Goal: Task Accomplishment & Management: Manage account settings

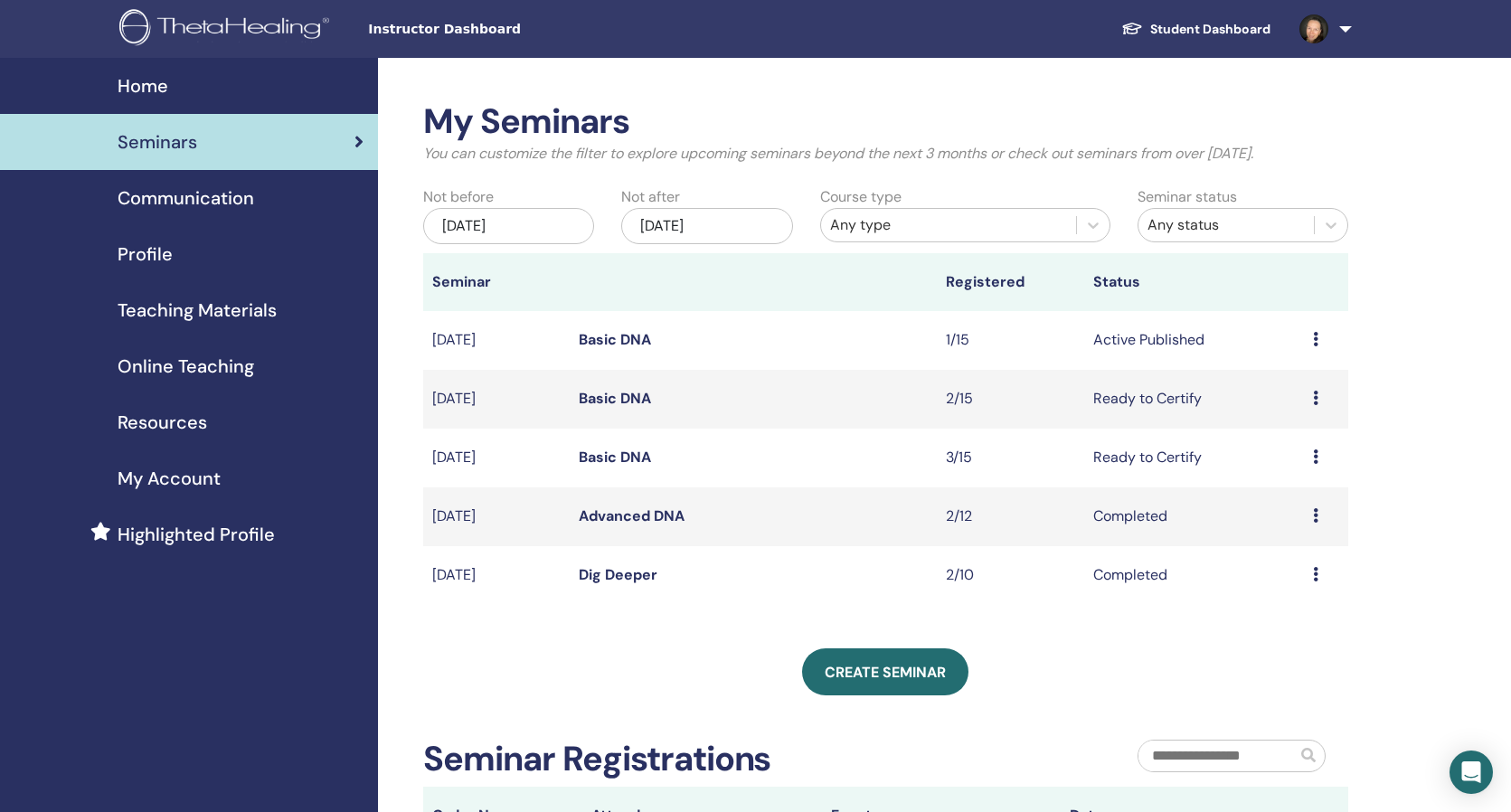
click at [1318, 396] on icon at bounding box center [1316, 398] width 6 height 15
click at [1315, 462] on link "Attendees" at bounding box center [1289, 465] width 68 height 19
click at [635, 331] on link "Basic DNA" at bounding box center [615, 339] width 72 height 19
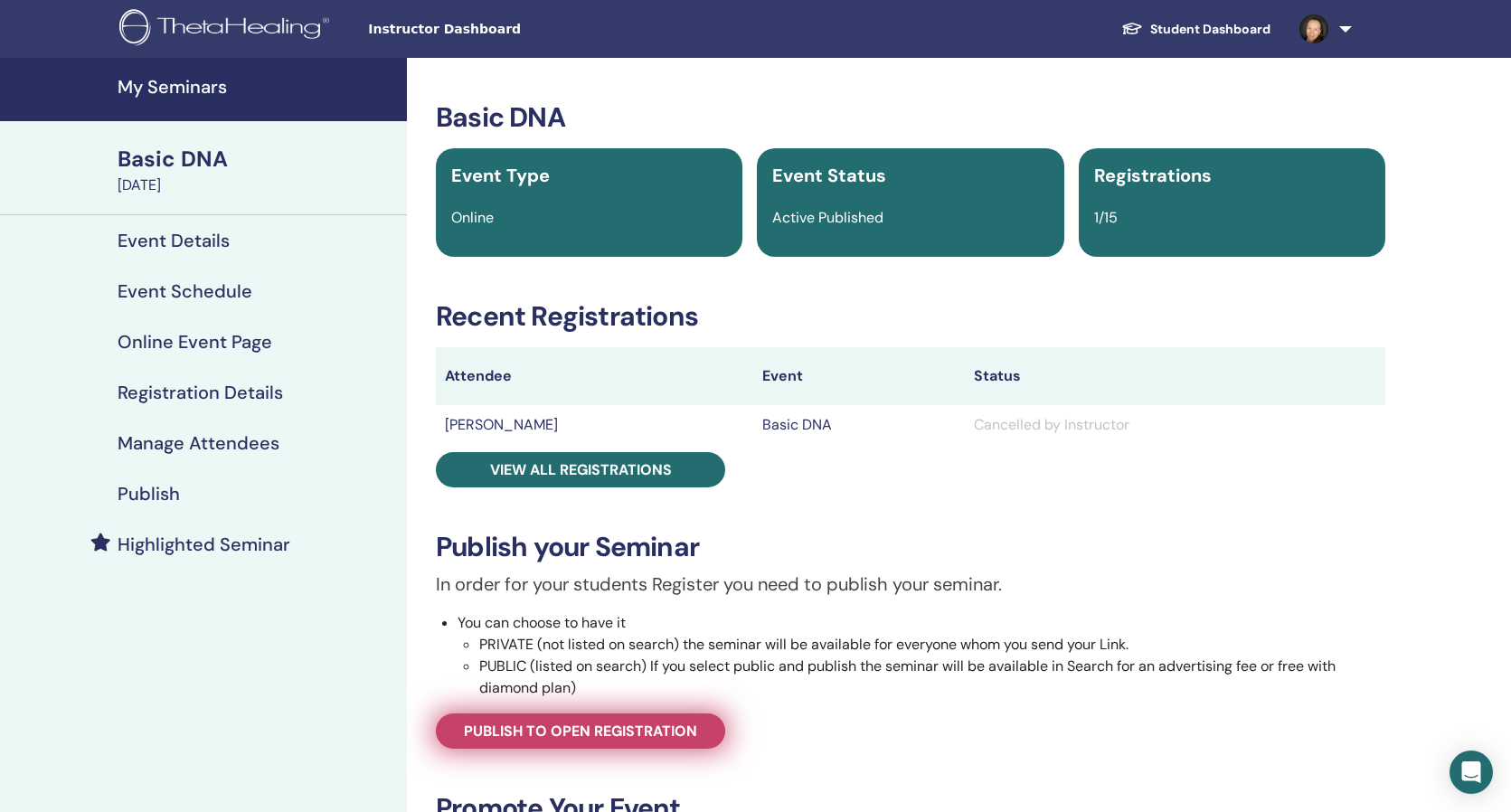
click at [619, 729] on span "Publish to open registration" at bounding box center [580, 731] width 233 height 19
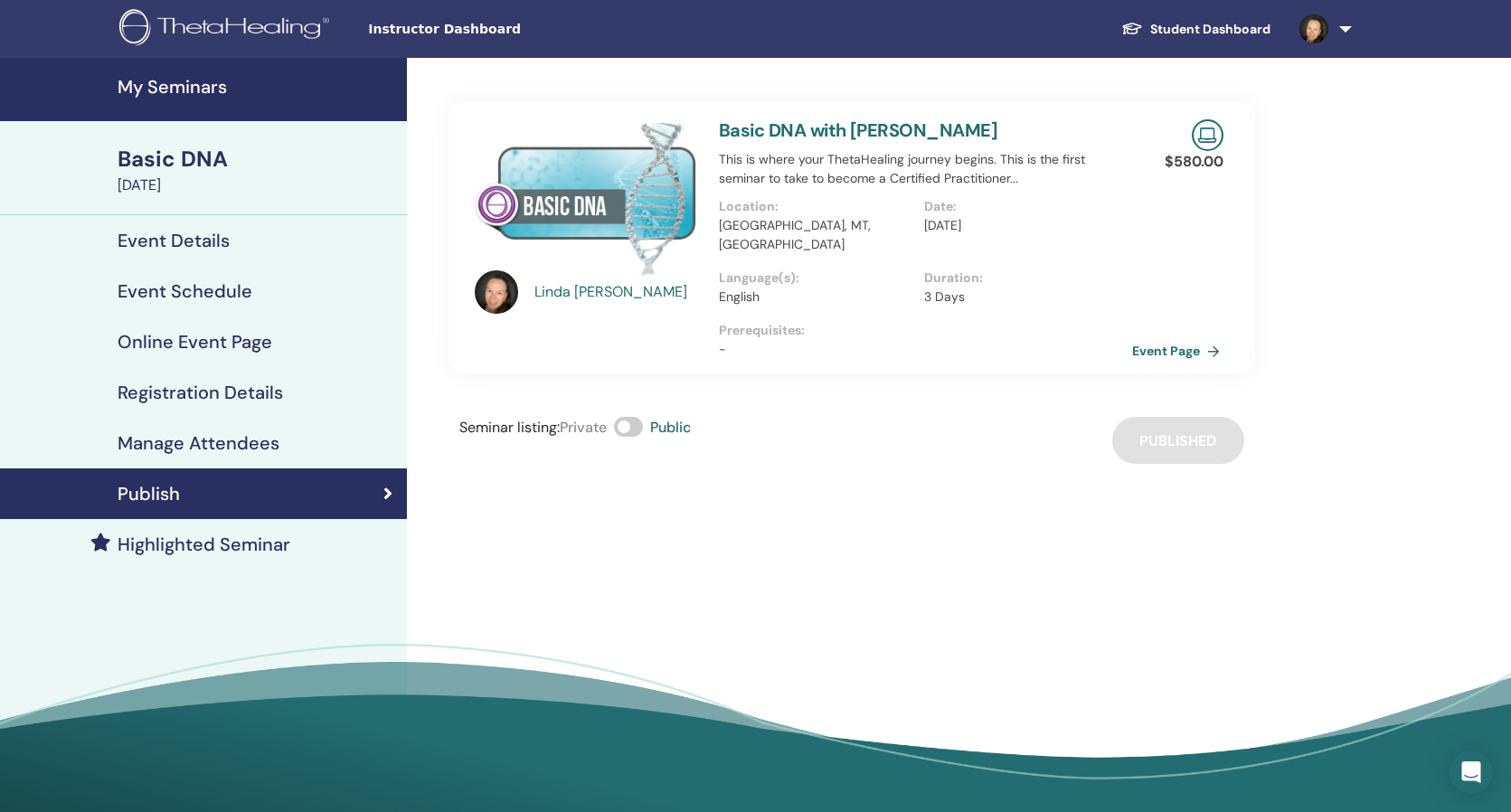
click at [1142, 338] on link "Event Page" at bounding box center [1180, 351] width 95 height 27
click at [1153, 338] on link "Event Page" at bounding box center [1180, 351] width 95 height 27
click at [183, 239] on h4 "Event Details" at bounding box center [173, 240] width 112 height 21
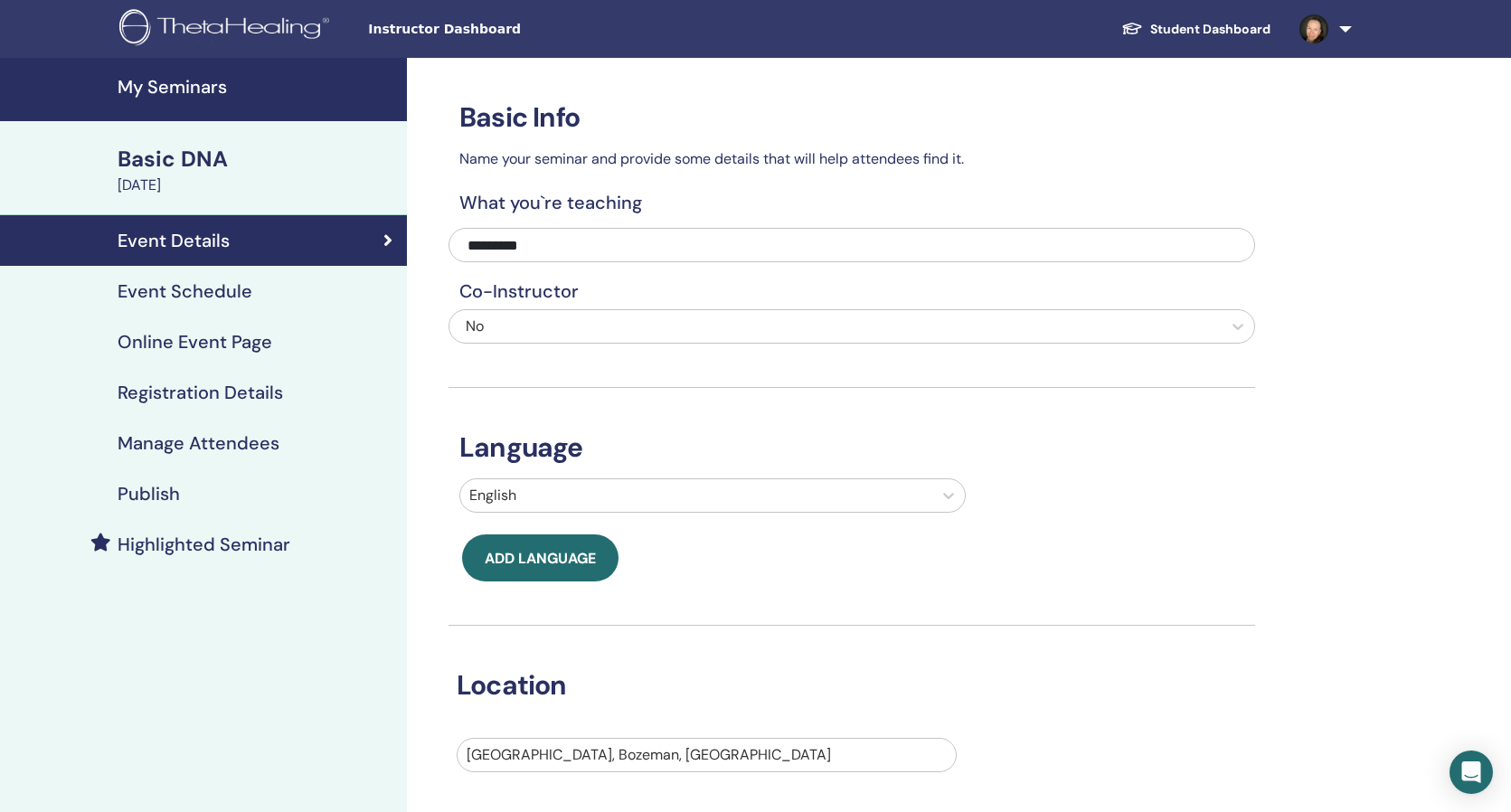
click at [193, 285] on h4 "Event Schedule" at bounding box center [185, 290] width 135 height 21
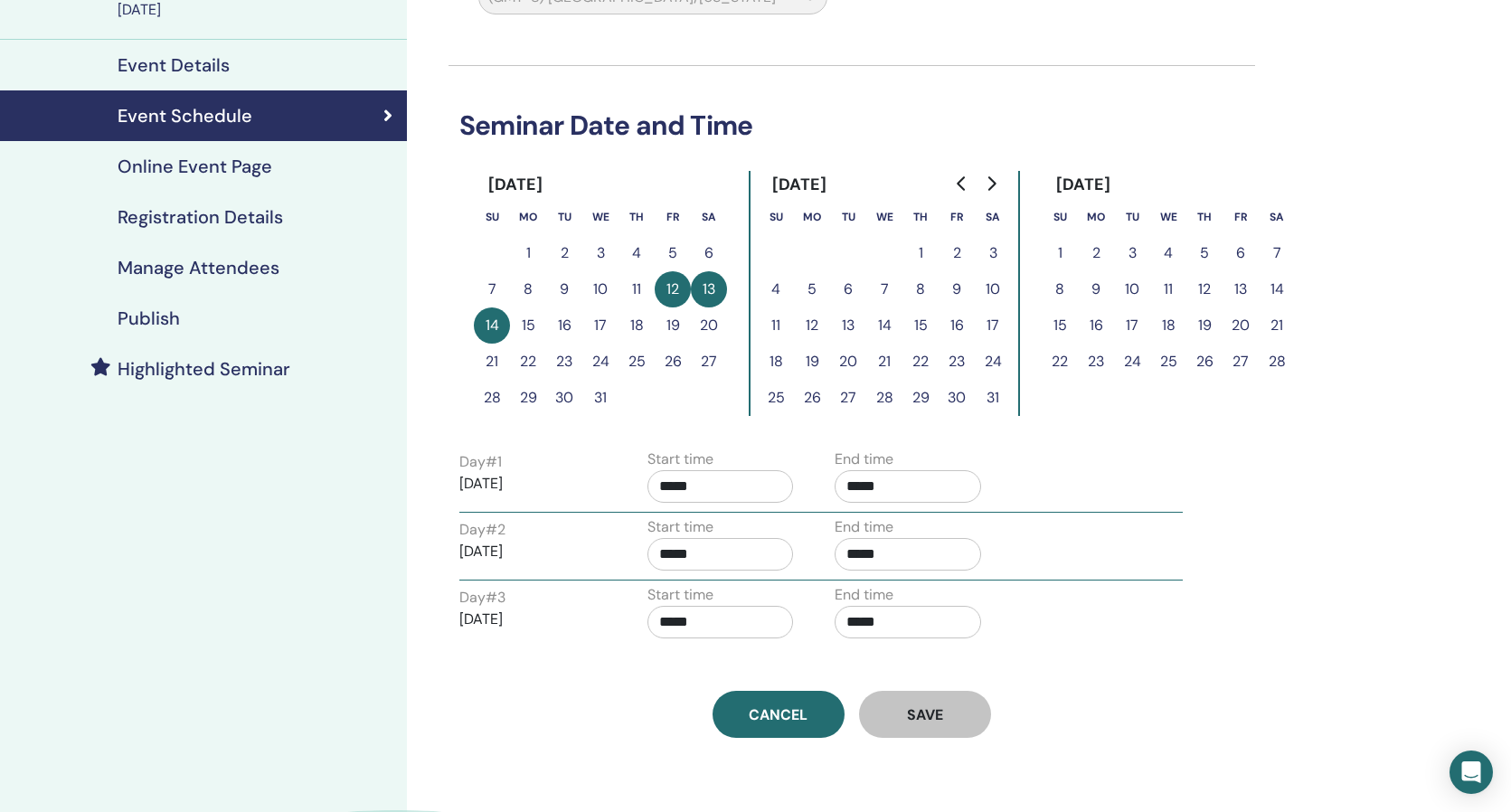
scroll to position [176, 0]
click at [147, 316] on h4 "Publish" at bounding box center [148, 317] width 62 height 21
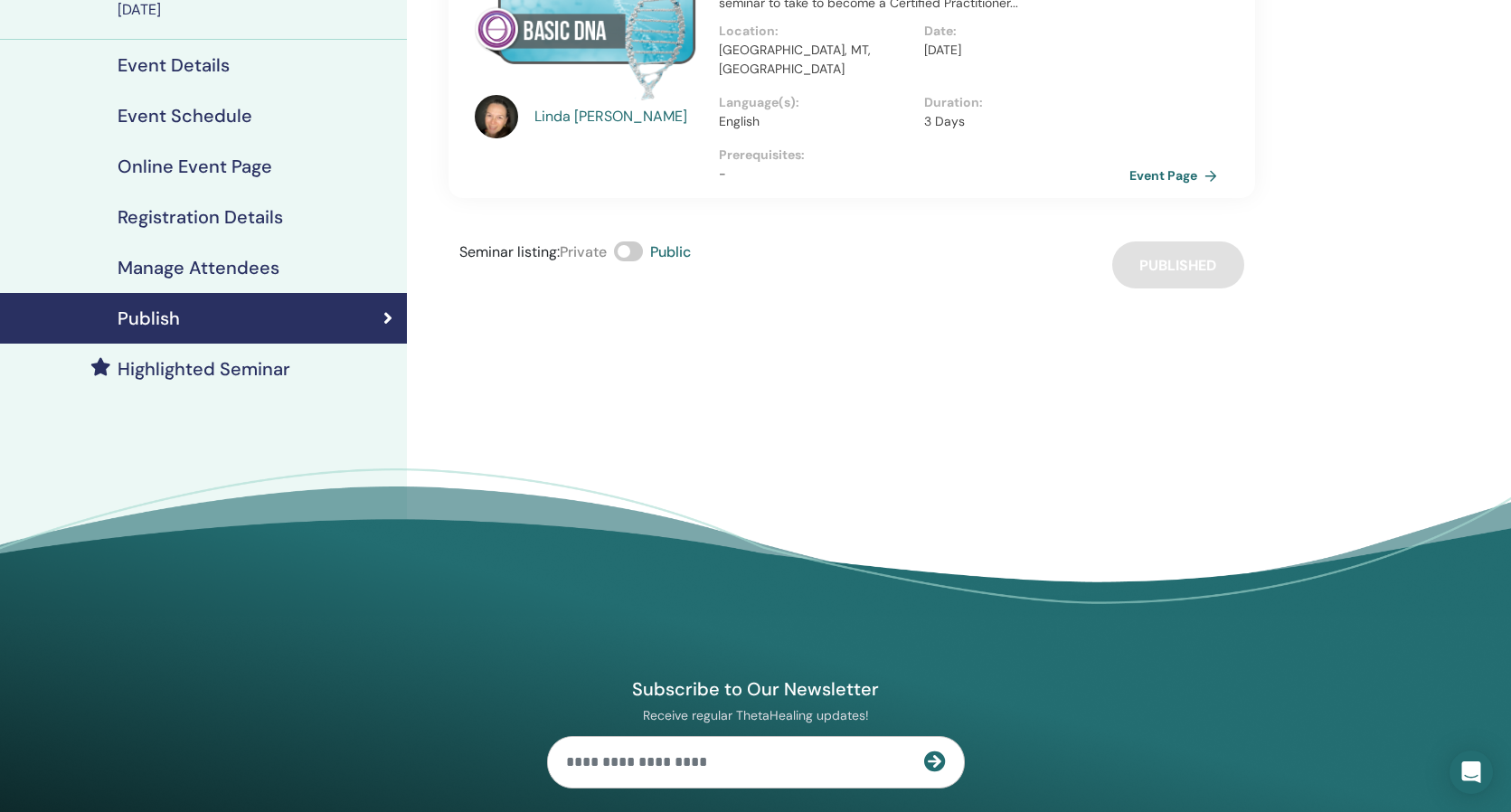
click at [627, 241] on span at bounding box center [628, 252] width 29 height 20
click at [205, 113] on h4 "Event Schedule" at bounding box center [185, 115] width 135 height 21
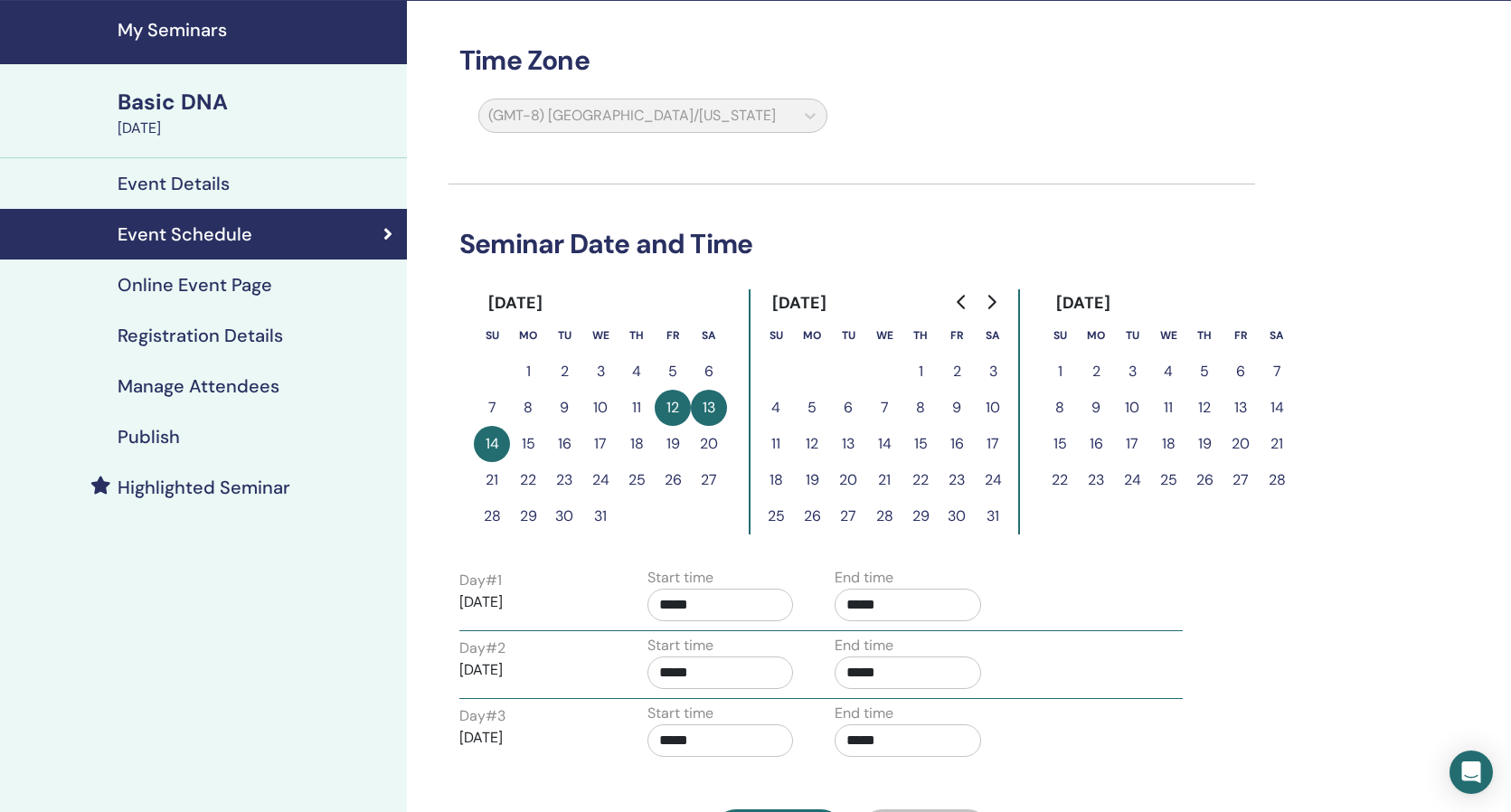
scroll to position [57, 0]
click at [200, 109] on div "Basic DNA" at bounding box center [256, 102] width 279 height 31
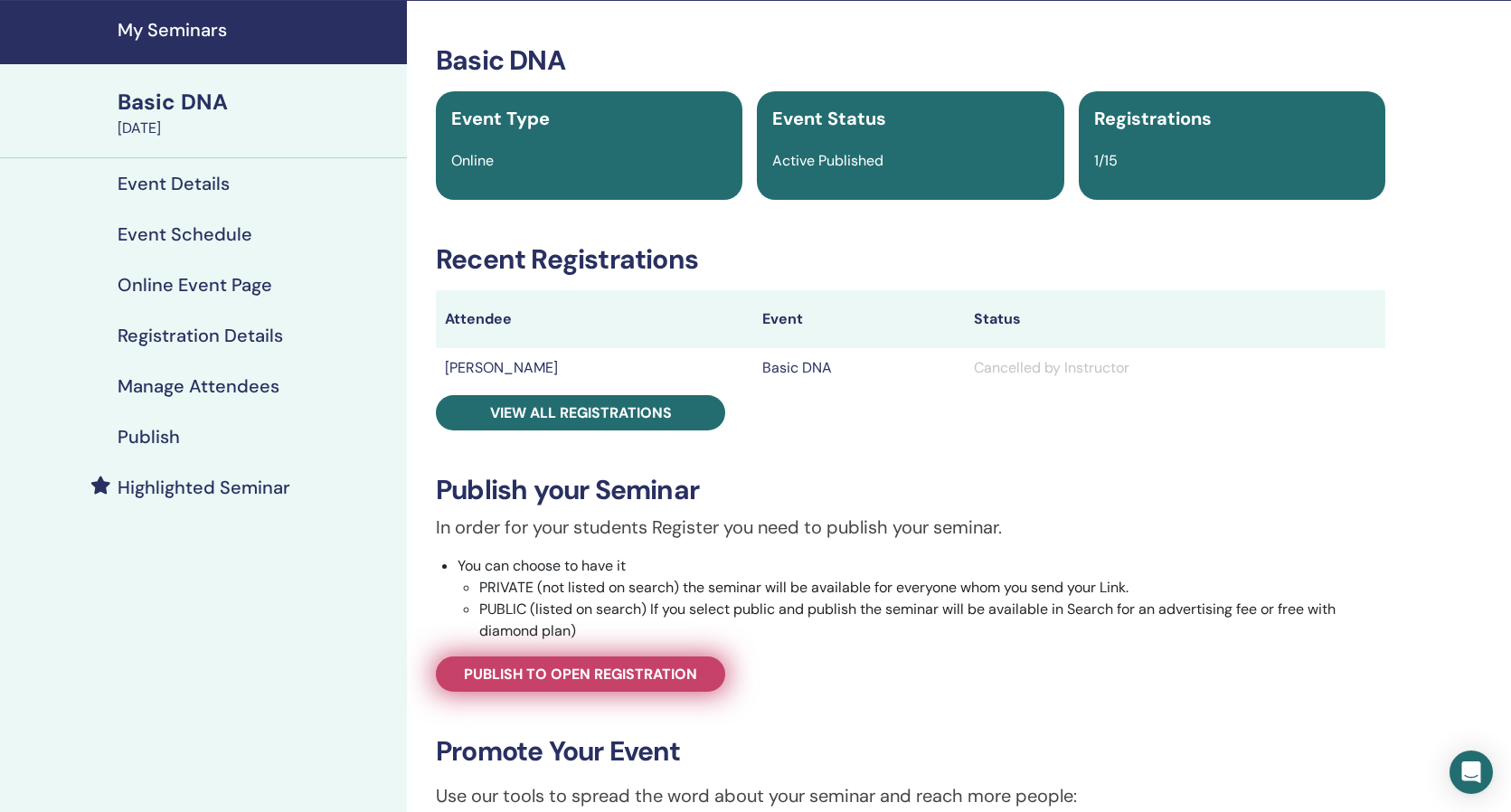
click at [516, 671] on span "Publish to open registration" at bounding box center [580, 673] width 233 height 19
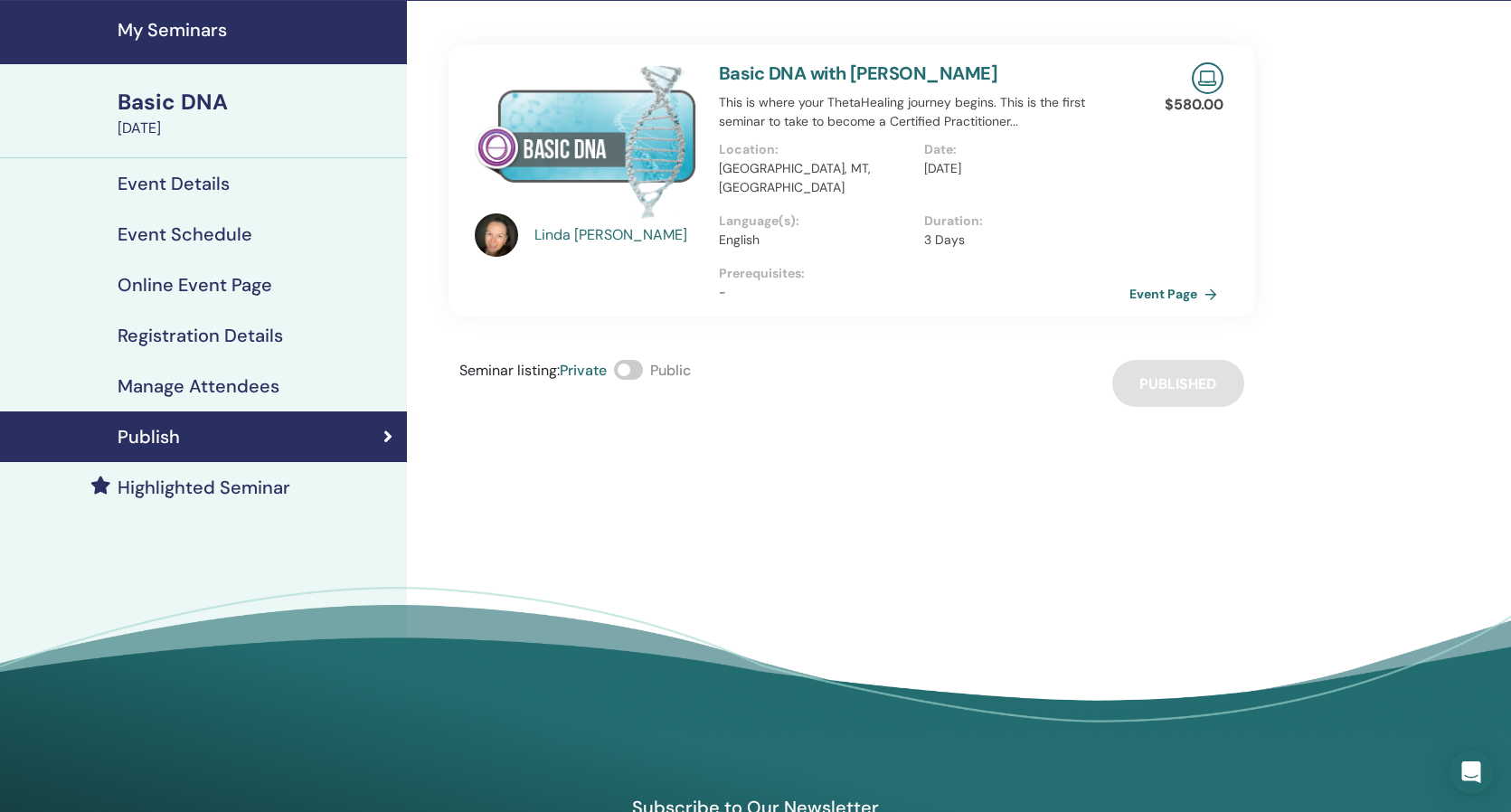
click at [634, 360] on span at bounding box center [628, 370] width 29 height 20
click at [237, 278] on h4 "Online Event Page" at bounding box center [194, 284] width 155 height 21
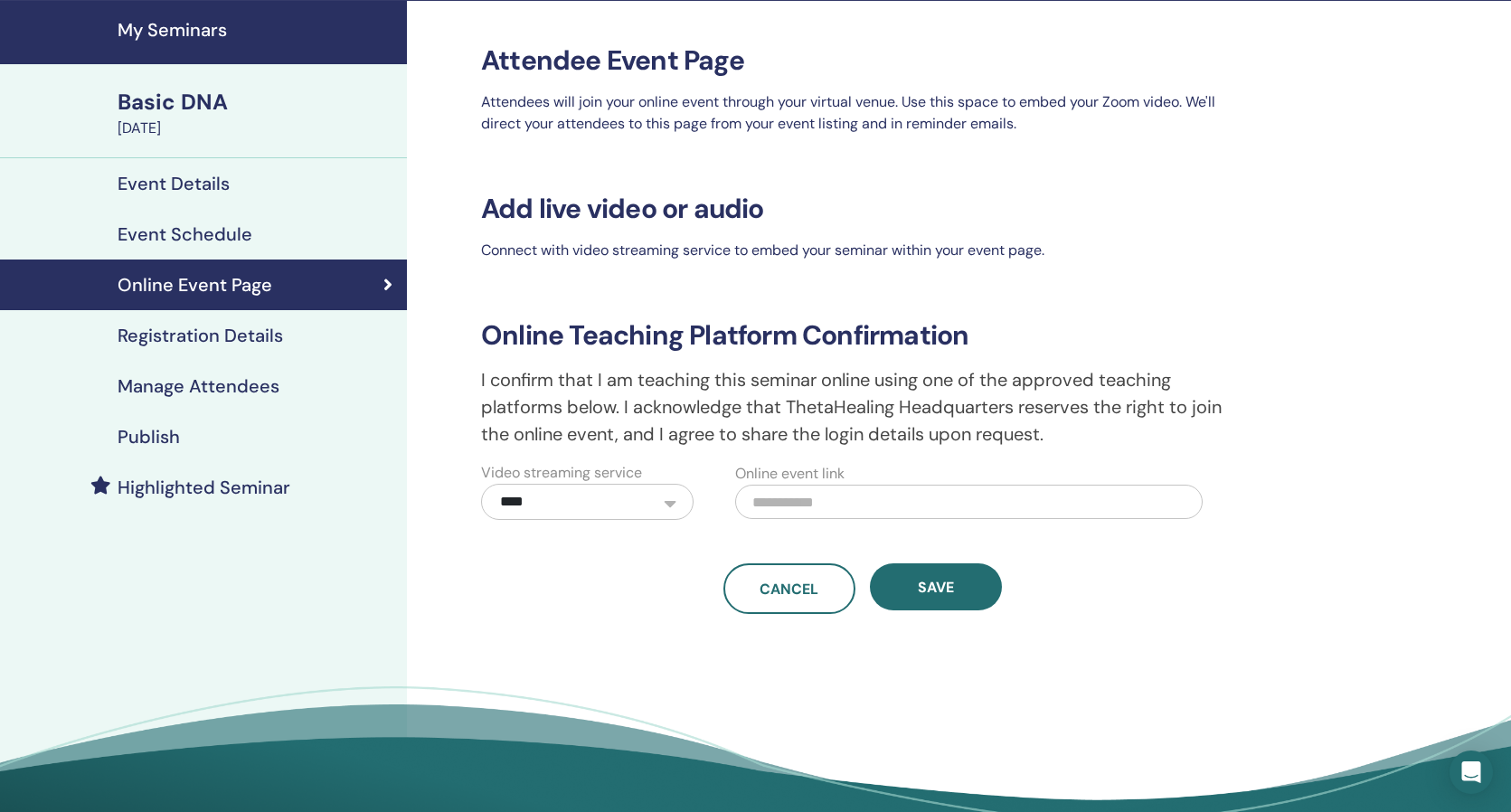
click at [223, 333] on h4 "Registration Details" at bounding box center [200, 335] width 166 height 21
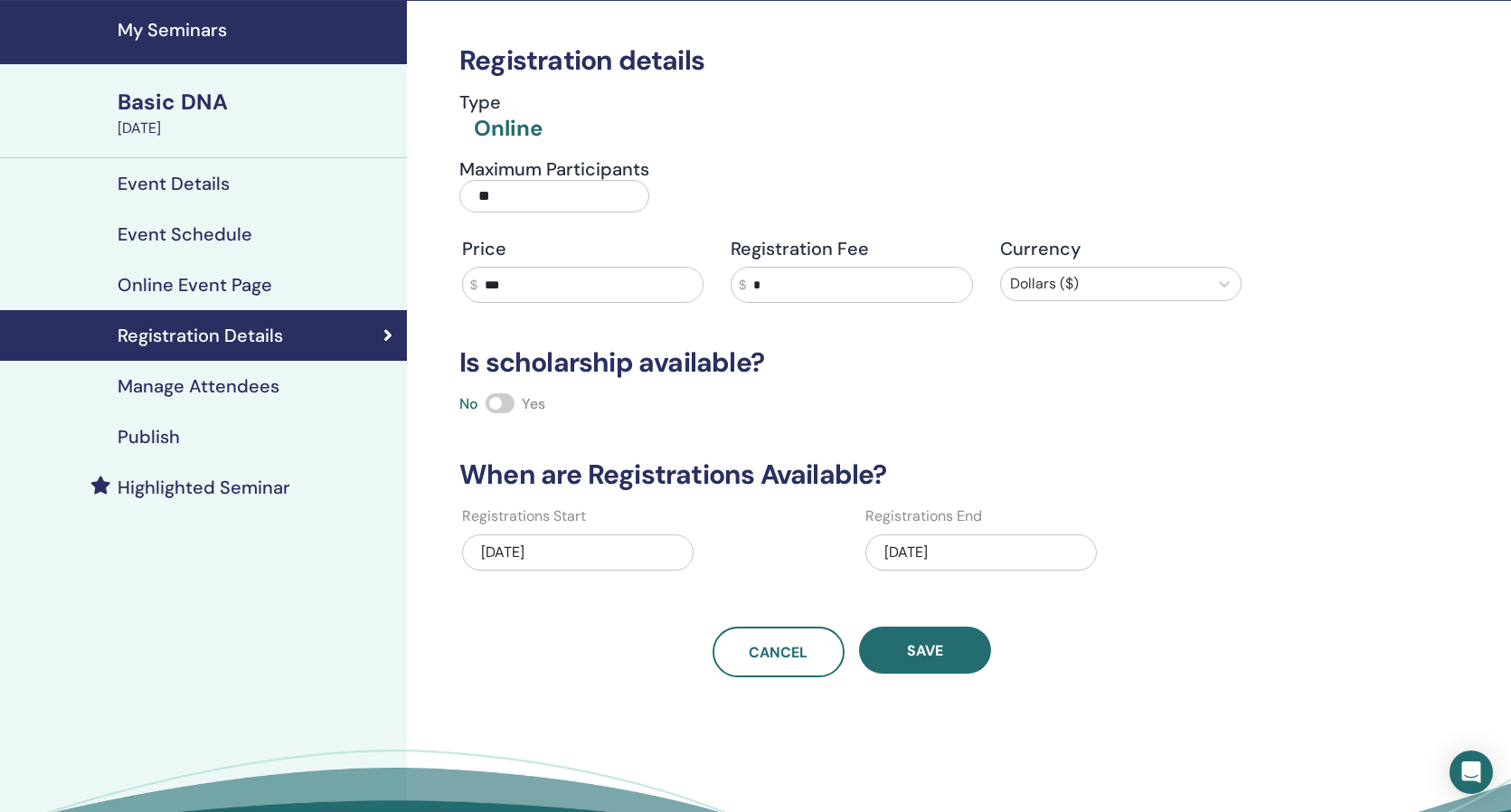
click at [933, 563] on div "12/14/2025" at bounding box center [981, 552] width 231 height 36
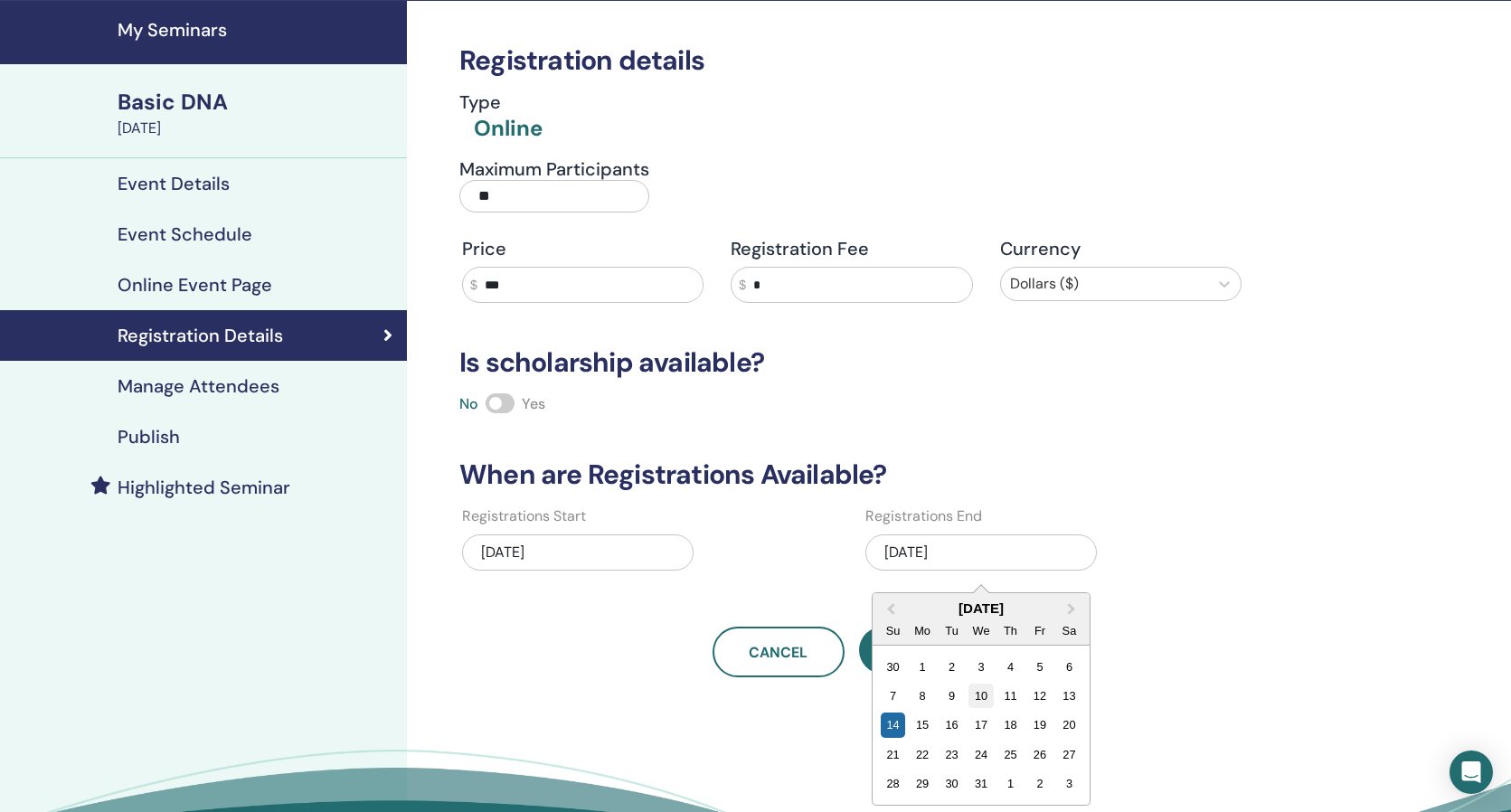
click at [981, 692] on div "10" at bounding box center [981, 695] width 24 height 24
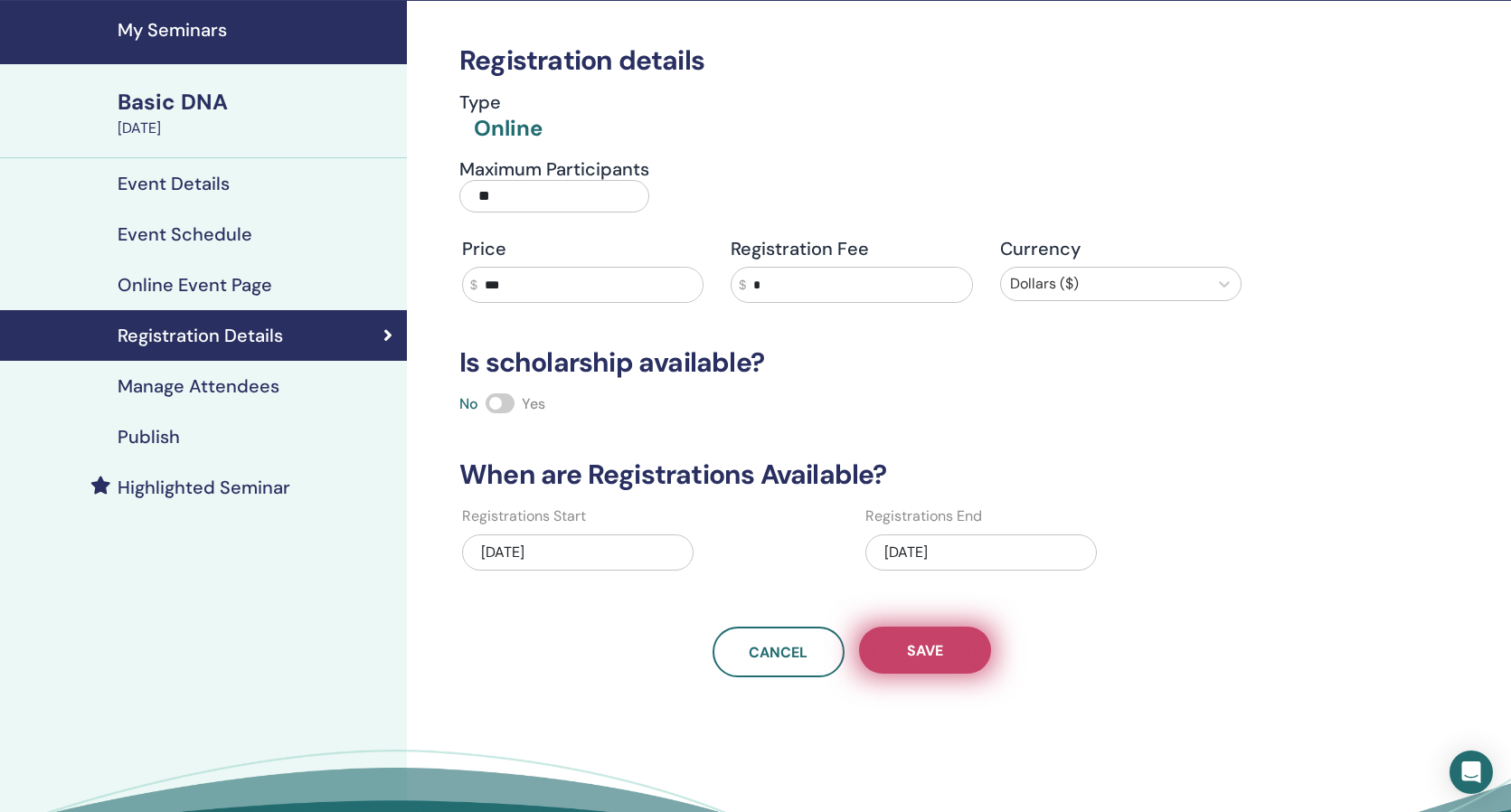
click at [935, 651] on span "Save" at bounding box center [924, 650] width 36 height 19
click at [167, 227] on h4 "Event Schedule" at bounding box center [185, 233] width 135 height 21
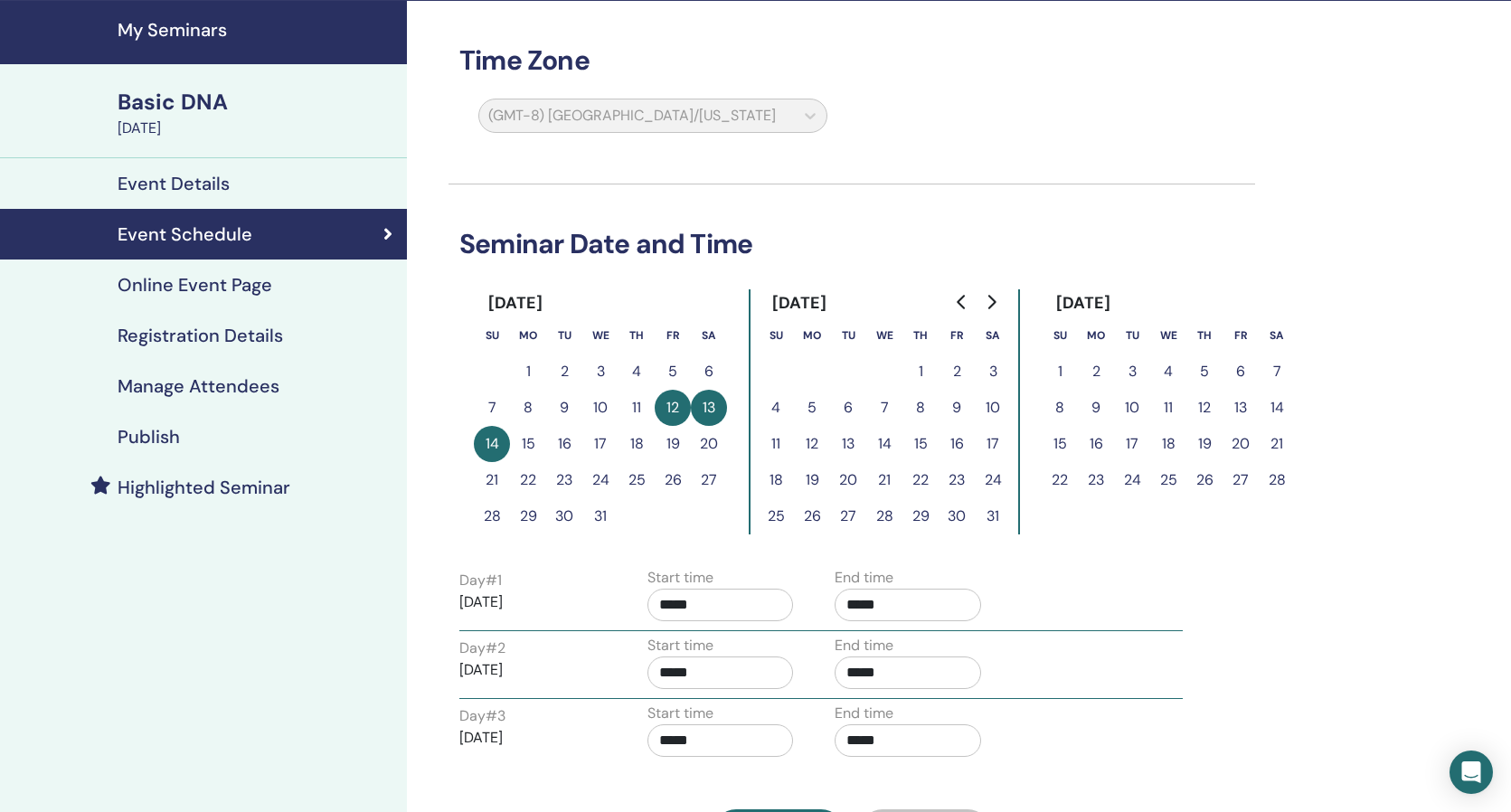
click at [668, 400] on button "12" at bounding box center [673, 407] width 36 height 36
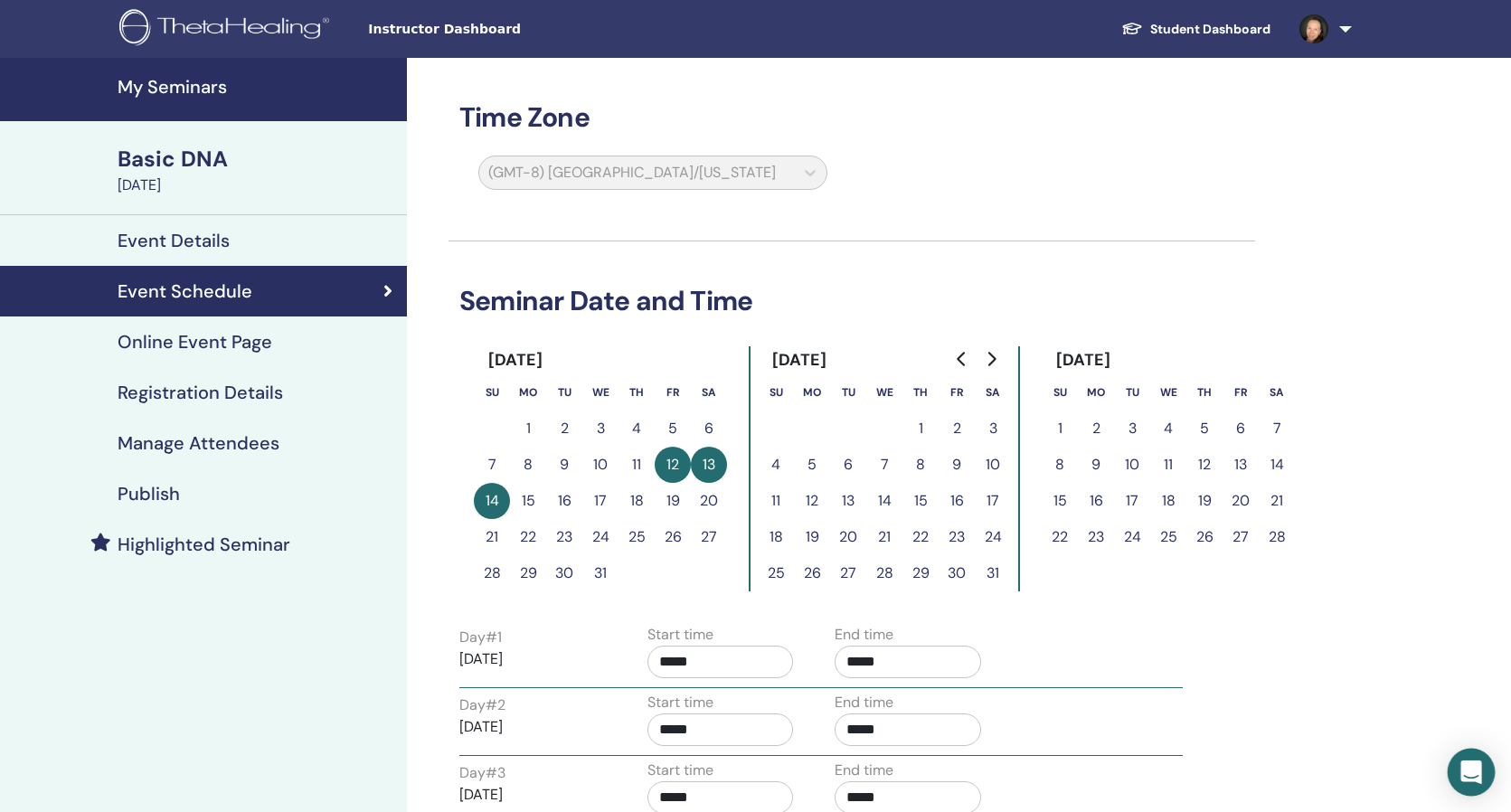
click at [1471, 769] on icon "Open Intercom Messenger" at bounding box center [1470, 771] width 20 height 23
